Goal: Find specific page/section: Find specific page/section

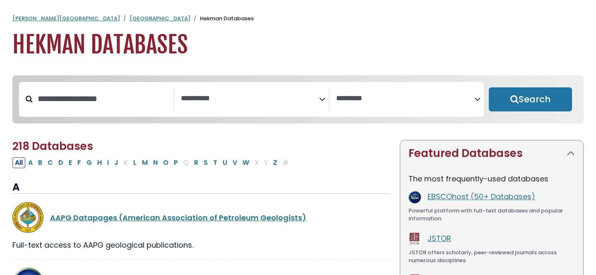
select select "Database Subject Filter"
select select "Database Vendors Filter"
click at [72, 166] on button "E" at bounding box center [70, 162] width 8 height 11
select select "Database Subject Filter"
select select "Database Vendors Filter"
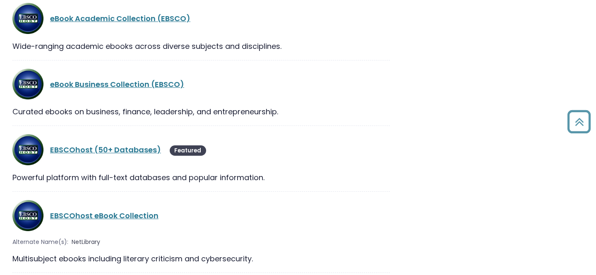
scroll to position [694, 0]
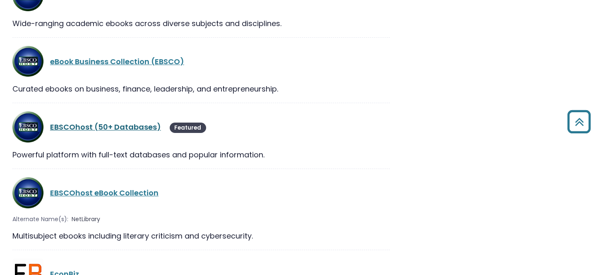
click at [82, 122] on link "EBSCOhost (50+ Databases)" at bounding box center [105, 127] width 111 height 10
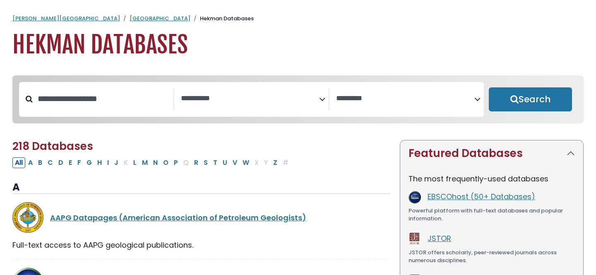
select select "Database Subject Filter"
select select "Database Vendors Filter"
click at [115, 167] on button "J" at bounding box center [116, 162] width 9 height 11
select select "Database Subject Filter"
select select "Database Vendors Filter"
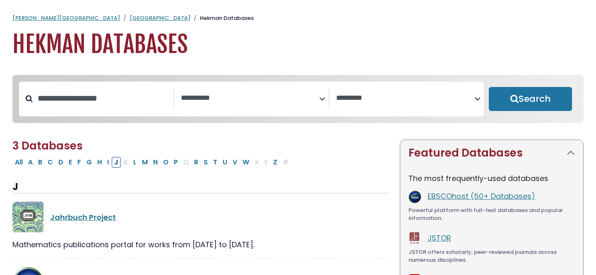
scroll to position [157, 0]
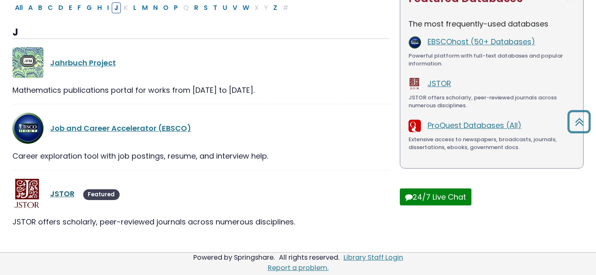
click at [68, 198] on link "JSTOR" at bounding box center [62, 193] width 24 height 10
